Goal: Obtain resource: Download file/media

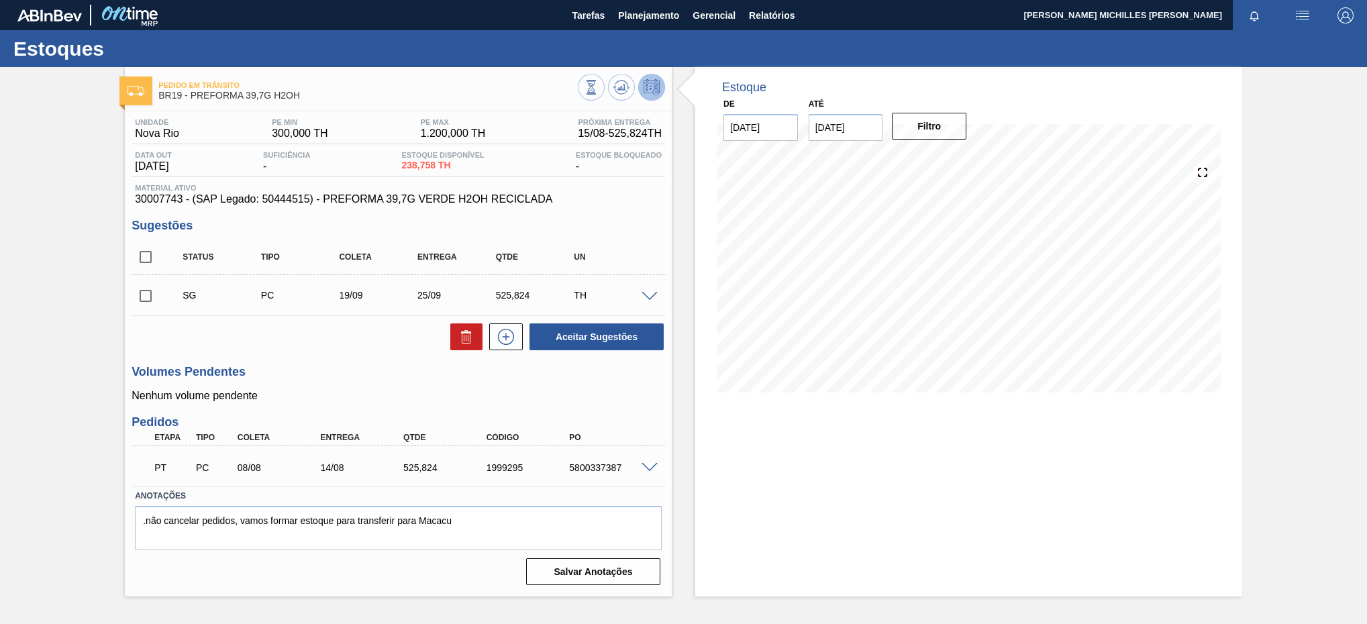
drag, startPoint x: 46, startPoint y: 29, endPoint x: 54, endPoint y: 22, distance: 10.5
click at [48, 25] on div at bounding box center [89, 15] width 145 height 30
click at [144, 16] on img at bounding box center [129, 15] width 65 height 30
click at [145, 12] on img at bounding box center [129, 15] width 65 height 30
click at [596, 7] on span "Tarefas" at bounding box center [588, 15] width 33 height 16
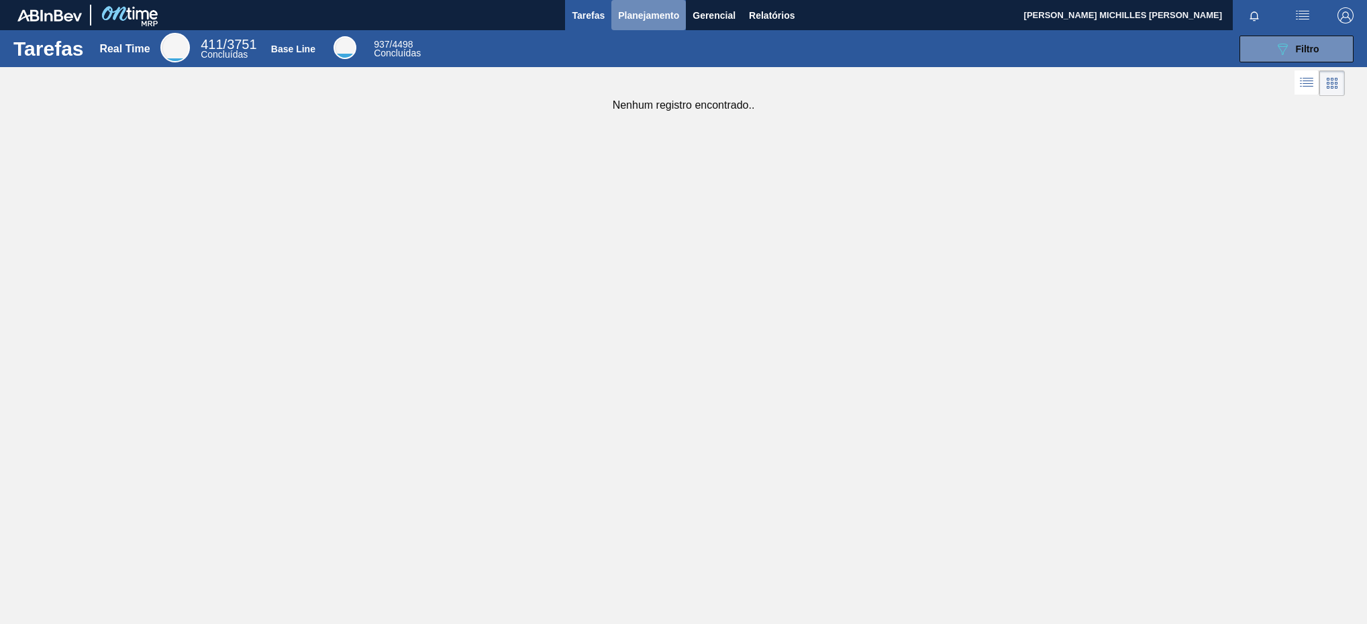
click at [657, 23] on button "Planejamento" at bounding box center [649, 15] width 75 height 30
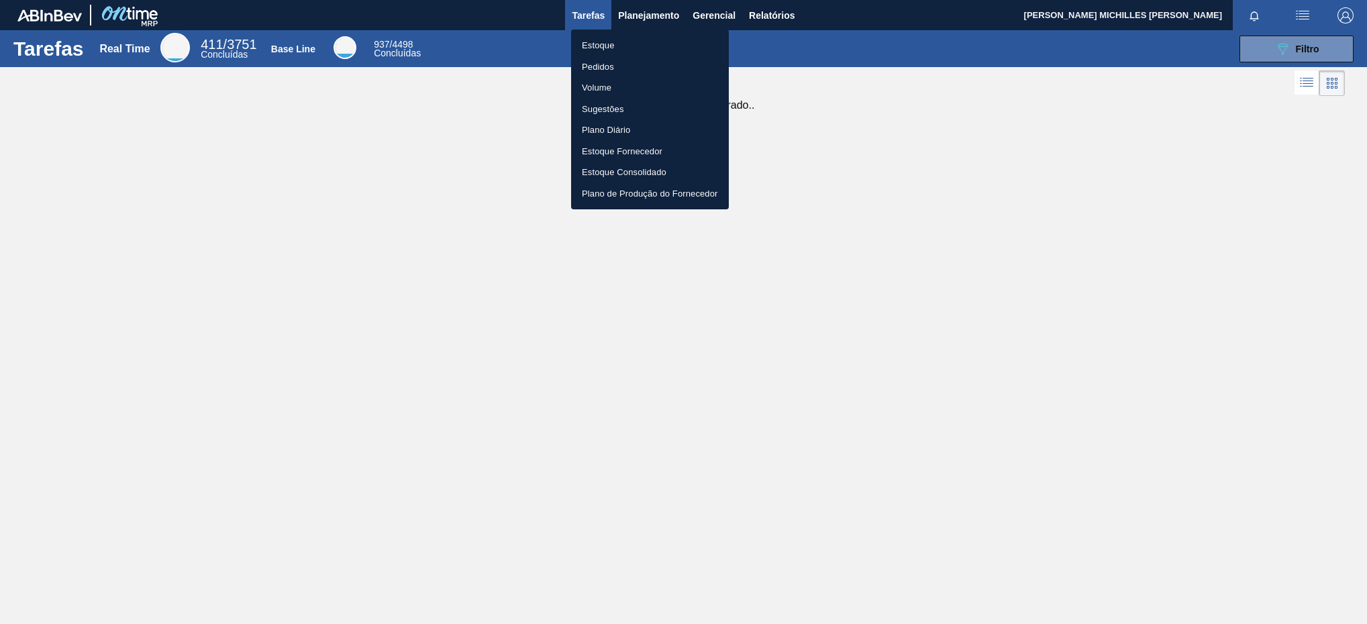
click at [621, 43] on li "Estoque" at bounding box center [650, 45] width 158 height 21
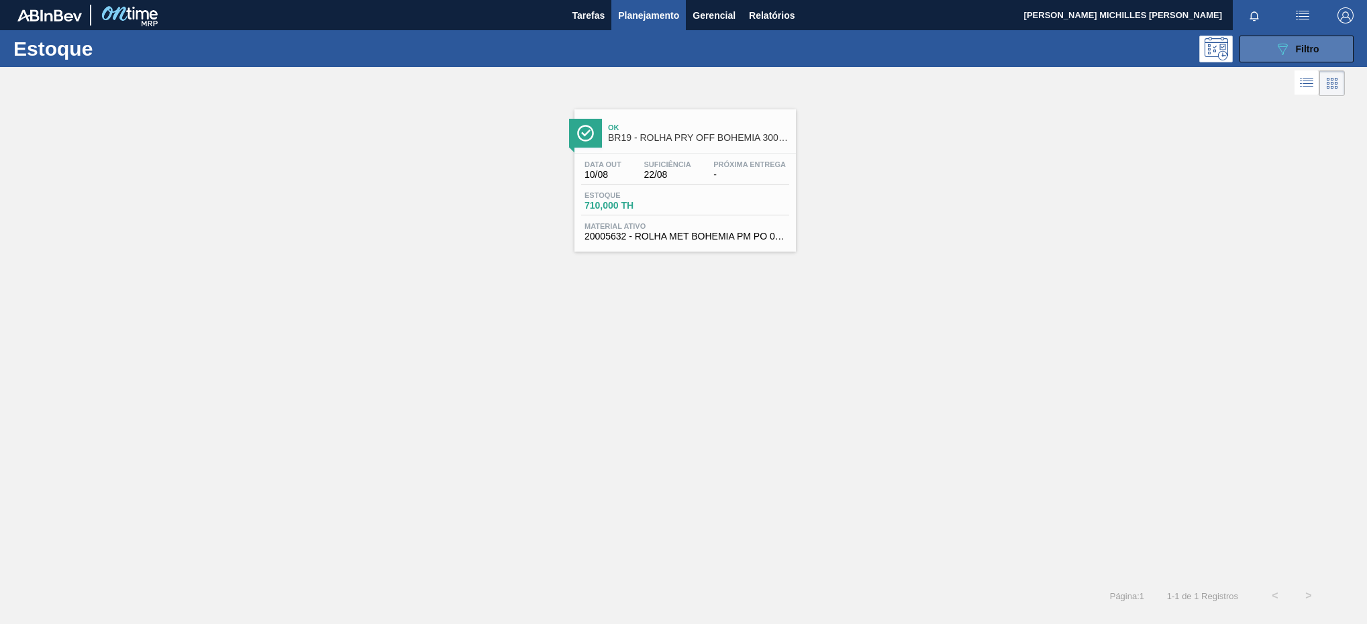
click at [946, 51] on button "089F7B8B-B2A5-4AFE-B5C0-19BA573D28AC Filtro" at bounding box center [1297, 49] width 114 height 27
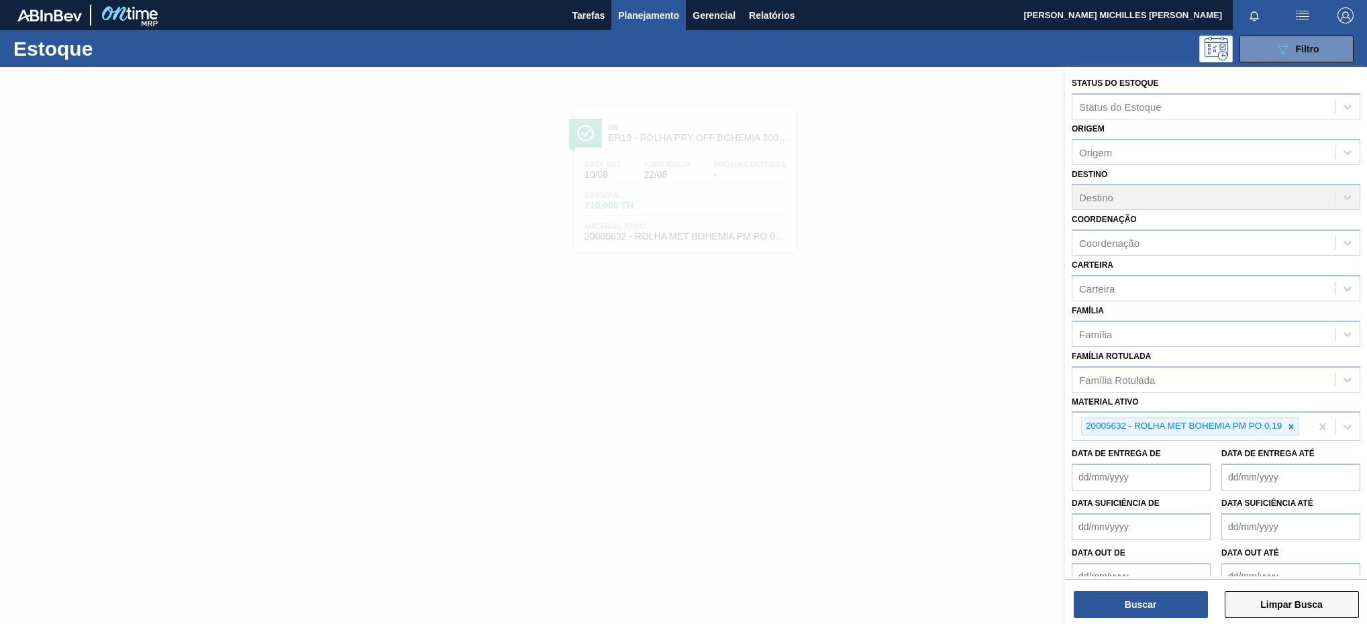
click at [946, 455] on button "Limpar Busca" at bounding box center [1292, 604] width 134 height 27
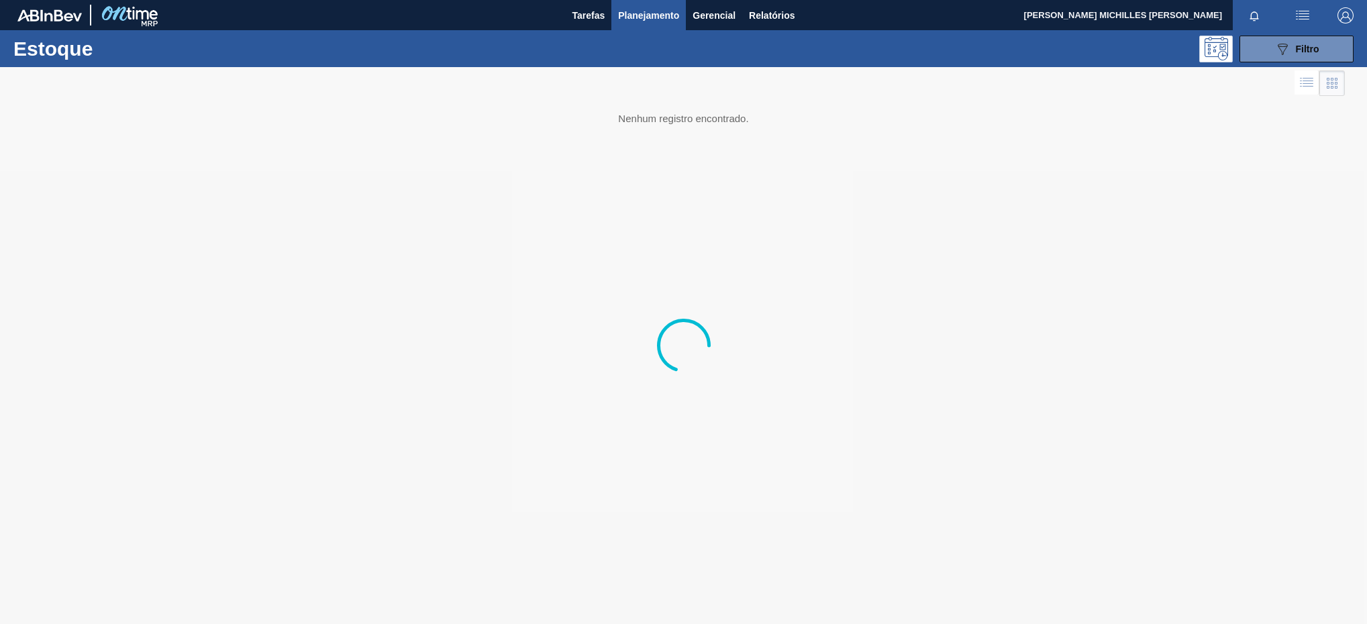
click at [810, 126] on div at bounding box center [683, 345] width 1367 height 557
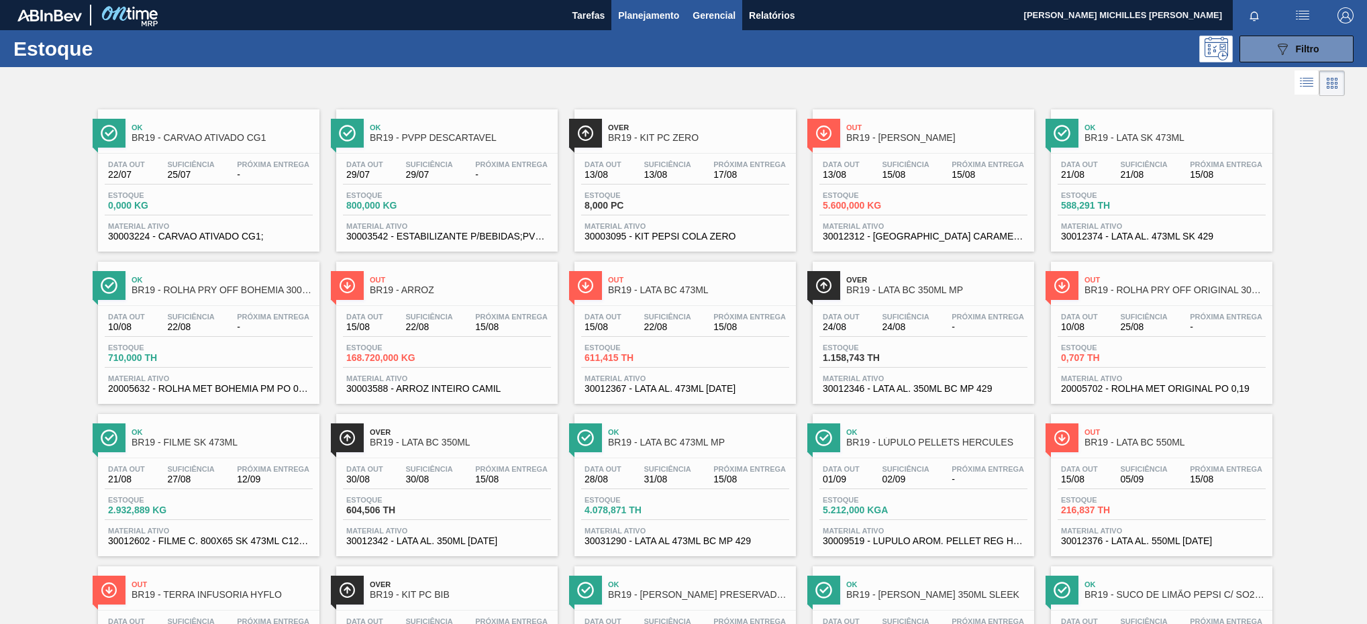
click at [693, 20] on span "Gerencial" at bounding box center [714, 15] width 43 height 16
click at [755, 14] on div at bounding box center [683, 312] width 1367 height 624
click at [775, 16] on span "Relatórios" at bounding box center [772, 15] width 46 height 16
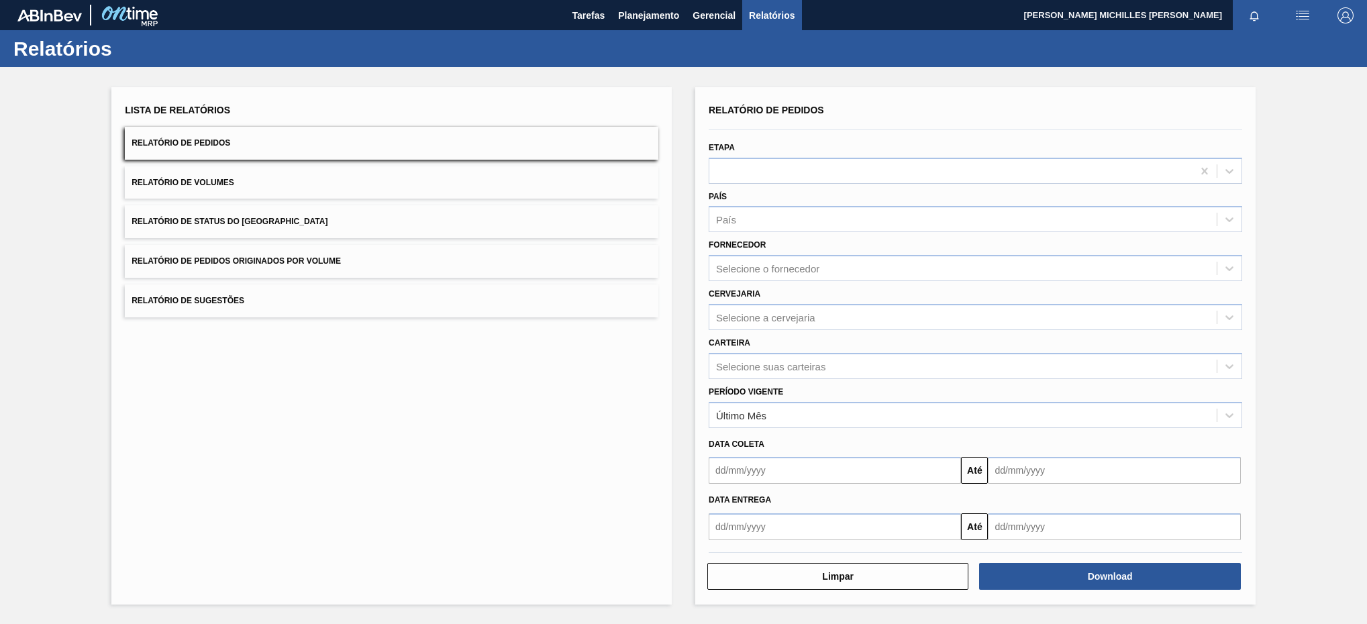
click at [946, 455] on div "Download" at bounding box center [1111, 577] width 272 height 30
click at [946, 455] on button "Download" at bounding box center [1109, 576] width 261 height 27
